Goal: Task Accomplishment & Management: Use online tool/utility

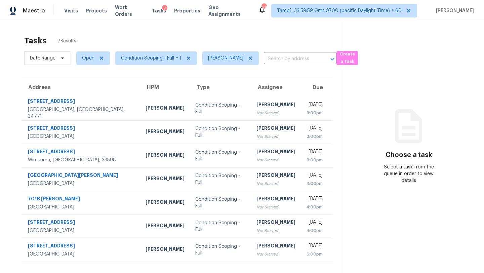
click at [256, 101] on div "[PERSON_NAME]" at bounding box center [275, 105] width 39 height 8
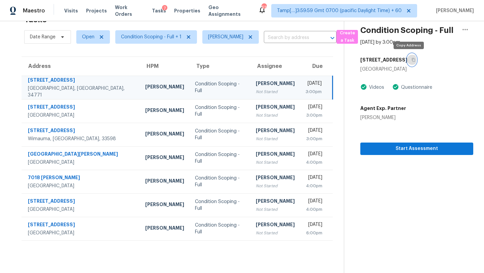
click at [411, 59] on icon "button" at bounding box center [413, 60] width 4 height 4
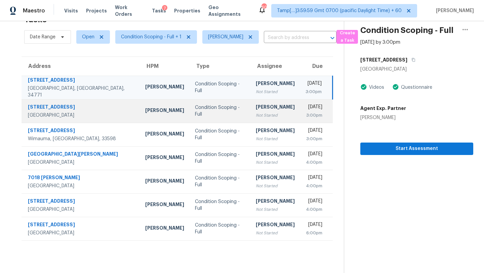
click at [305, 112] on div "3:00pm" at bounding box center [313, 115] width 17 height 7
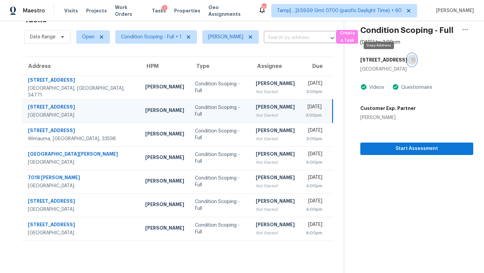
click at [411, 59] on icon "button" at bounding box center [413, 60] width 4 height 4
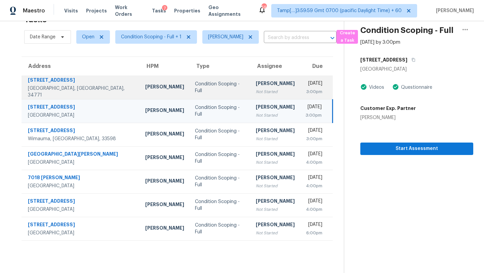
click at [256, 80] on div "[PERSON_NAME]" at bounding box center [275, 84] width 39 height 8
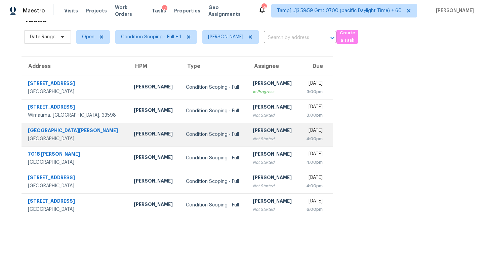
click at [305, 132] on div "[DATE]" at bounding box center [314, 131] width 18 height 8
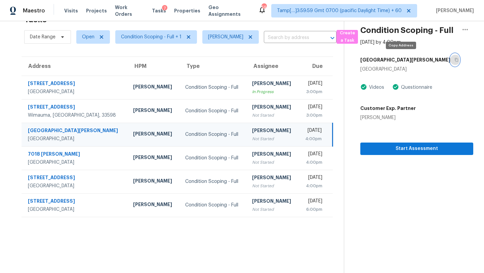
click at [450, 63] on button "button" at bounding box center [454, 60] width 9 height 12
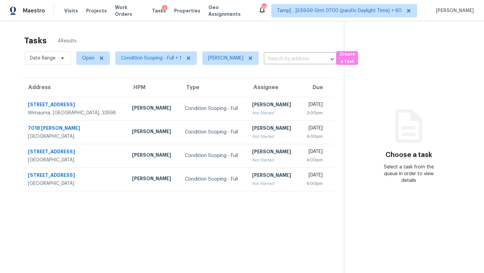
click at [198, 89] on th "Type" at bounding box center [212, 87] width 67 height 19
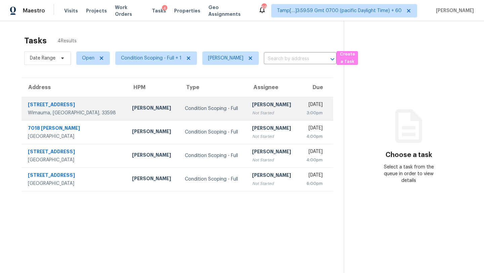
click at [198, 102] on td "Condition Scoping - Full" at bounding box center [212, 109] width 67 height 24
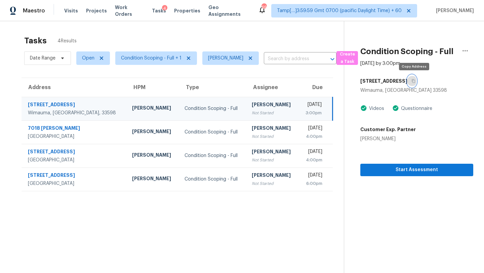
click at [412, 81] on button "button" at bounding box center [411, 81] width 9 height 12
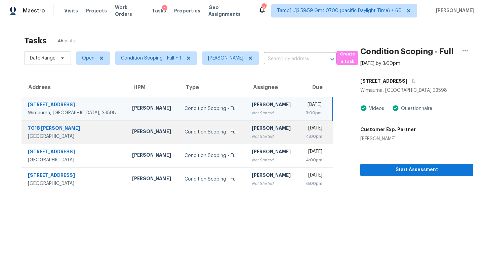
click at [252, 134] on div "Not Started" at bounding box center [273, 136] width 42 height 7
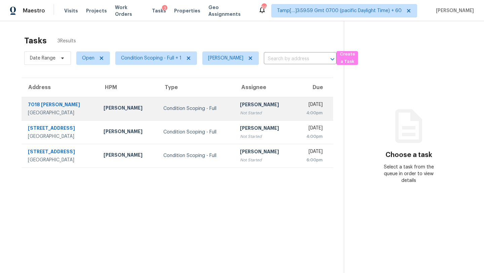
click at [294, 109] on td "Mon, Sep 22nd 2025 4:00pm" at bounding box center [313, 109] width 39 height 24
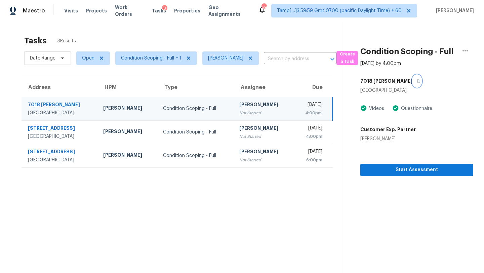
click at [416, 80] on icon "button" at bounding box center [418, 81] width 4 height 4
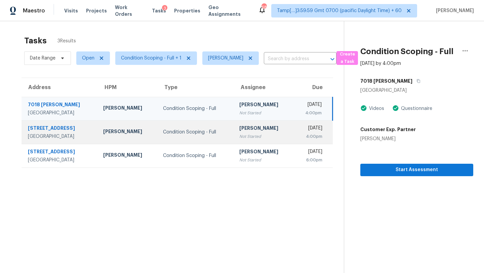
click at [239, 125] on div "[PERSON_NAME]" at bounding box center [263, 129] width 49 height 8
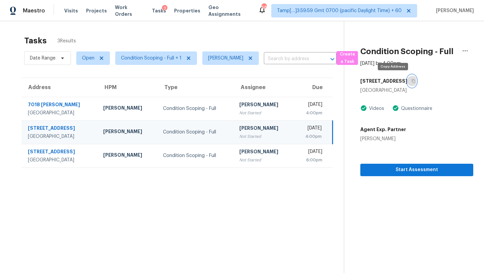
click at [407, 85] on button "button" at bounding box center [411, 81] width 9 height 12
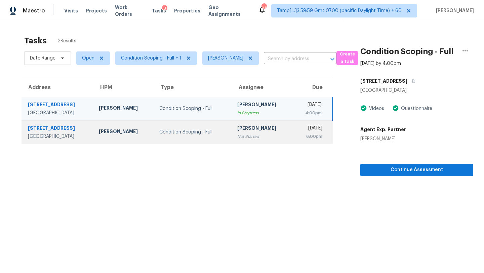
click at [241, 134] on div "Not Started" at bounding box center [262, 136] width 50 height 7
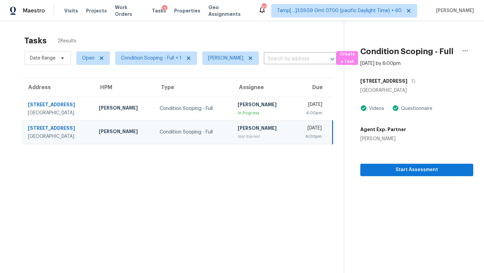
click at [406, 81] on div "[STREET_ADDRESS]" at bounding box center [416, 81] width 113 height 12
click at [407, 81] on button "button" at bounding box center [411, 81] width 9 height 12
click at [411, 81] on icon "button" at bounding box center [413, 81] width 4 height 4
